Goal: Information Seeking & Learning: Learn about a topic

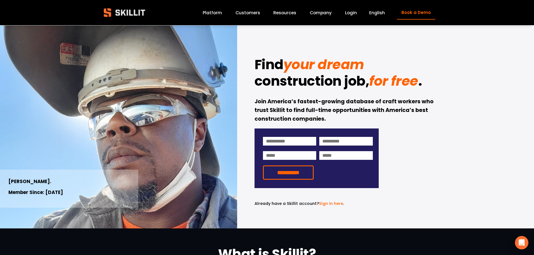
click at [0, 0] on span "Pricing" at bounding box center [0, 0] width 0 height 0
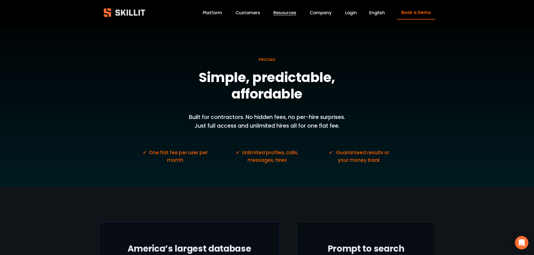
click at [213, 11] on link "Platform" at bounding box center [212, 13] width 19 height 8
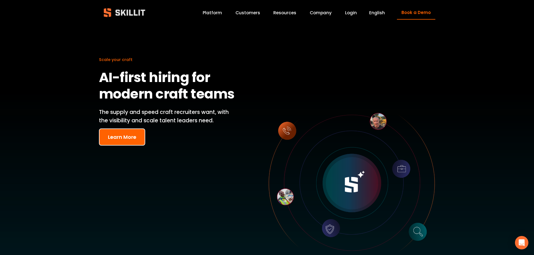
click at [251, 14] on link "Customers" at bounding box center [247, 13] width 25 height 8
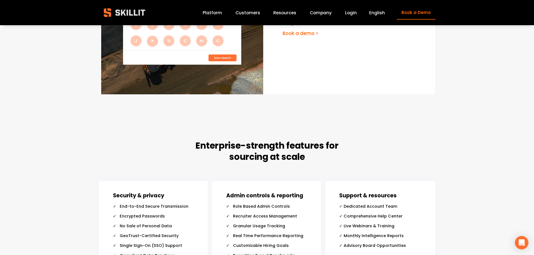
scroll to position [1766, 0]
